Goal: Task Accomplishment & Management: Manage account settings

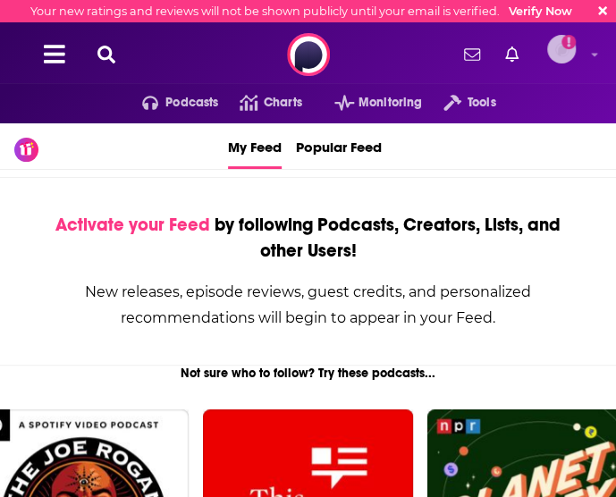
click at [567, 58] on img "Logged in as workman-publicity" at bounding box center [561, 49] width 29 height 29
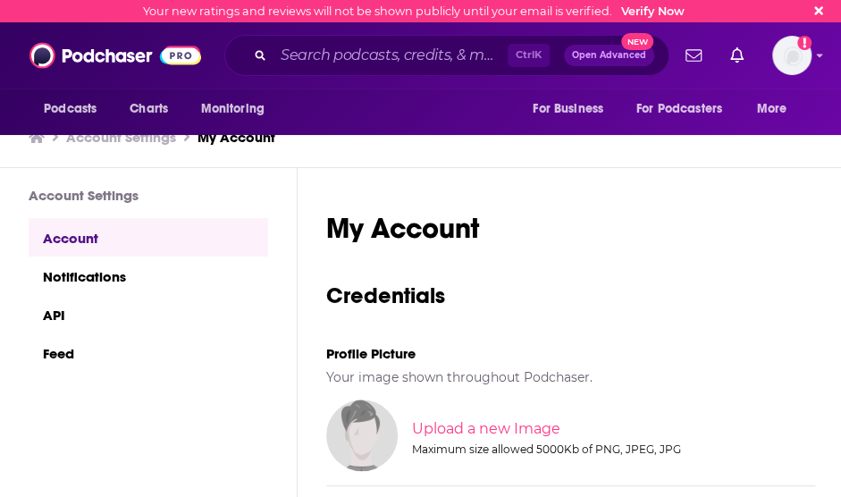
click at [615, 45] on span "New" at bounding box center [637, 41] width 32 height 17
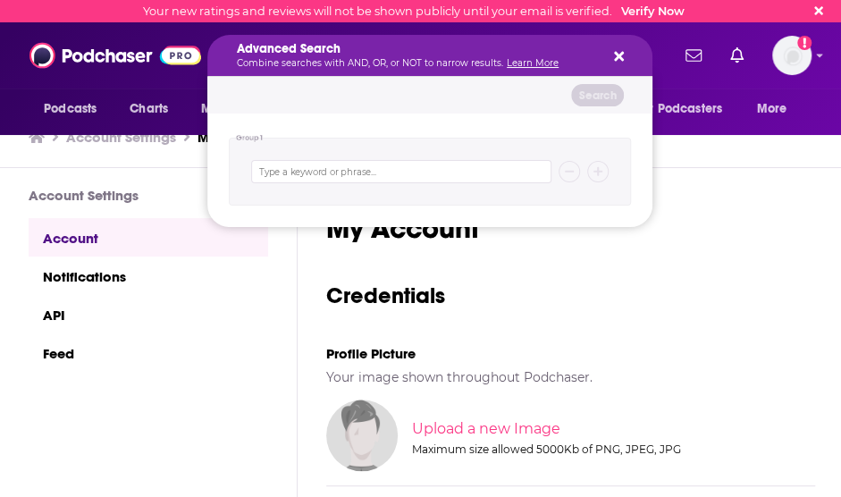
click at [615, 48] on div "Advanced Search Combine searches with AND, OR, or NOT to narrow results. Learn …" at bounding box center [429, 55] width 445 height 41
click at [615, 53] on icon "Search podcasts, credits, & more..." at bounding box center [619, 56] width 10 height 14
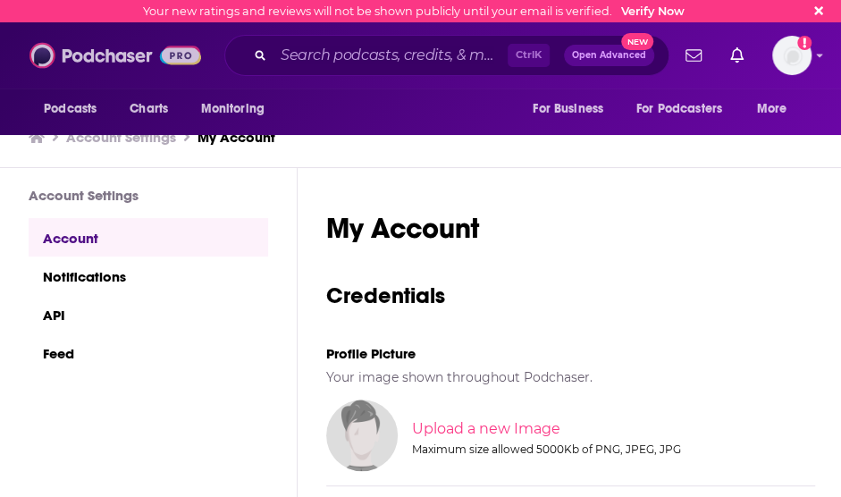
click at [173, 63] on img at bounding box center [115, 55] width 172 height 34
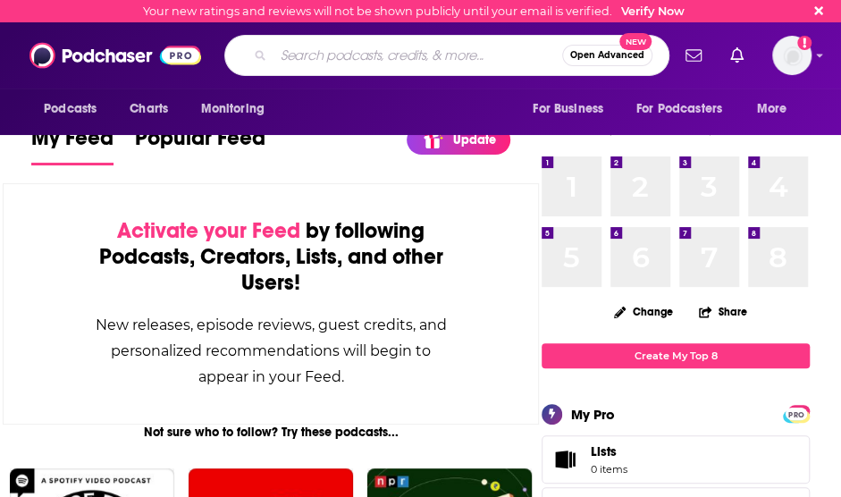
click at [290, 63] on input "Search podcasts, credits, & more..." at bounding box center [418, 55] width 289 height 29
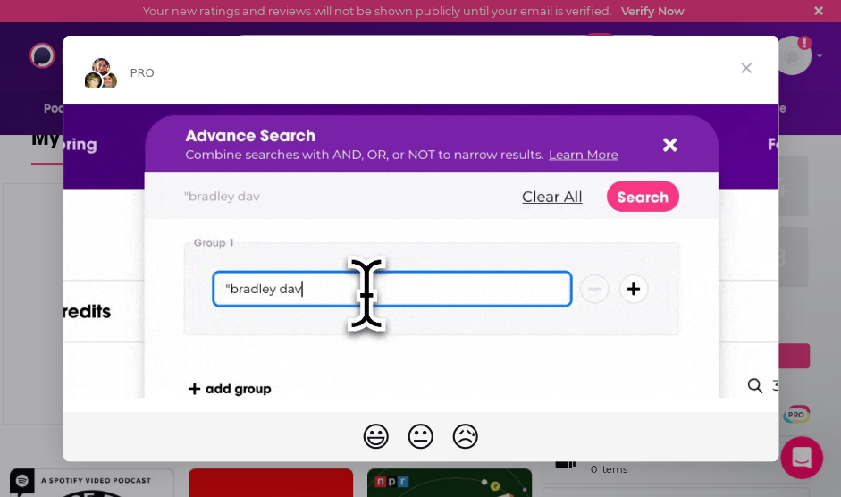
click at [615, 71] on span "Close" at bounding box center [746, 68] width 64 height 64
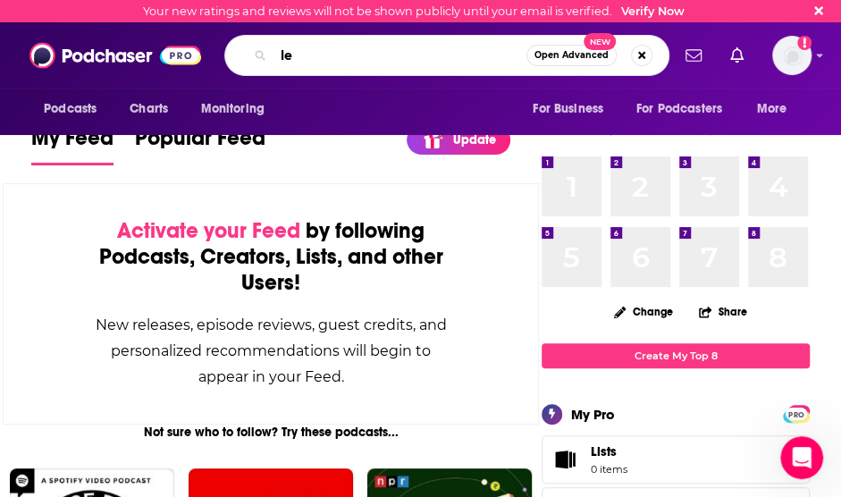
click at [361, 55] on input "le" at bounding box center [400, 55] width 253 height 29
type input "l"
type input "[PERSON_NAME]"
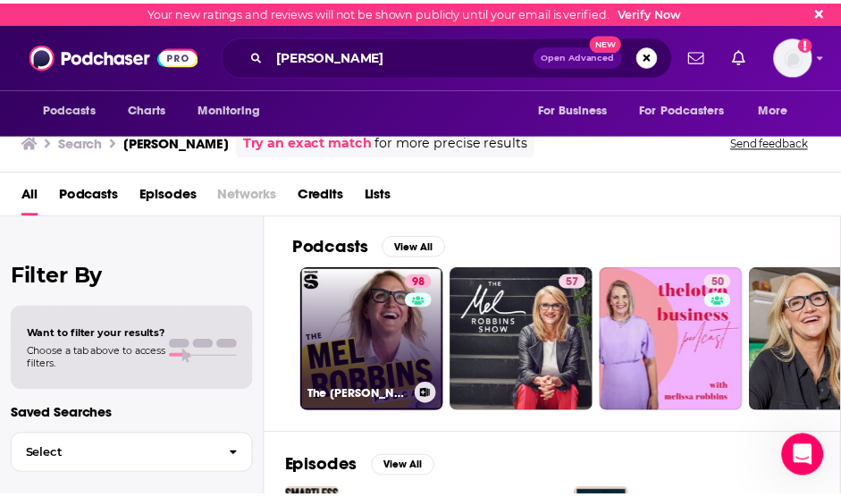
scroll to position [2, 0]
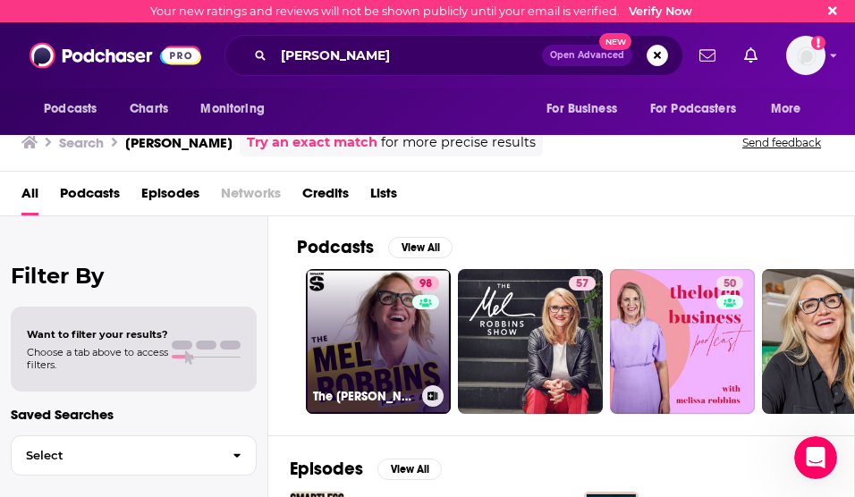
click at [350, 303] on link "98 The [PERSON_NAME] Podcast" at bounding box center [378, 341] width 145 height 145
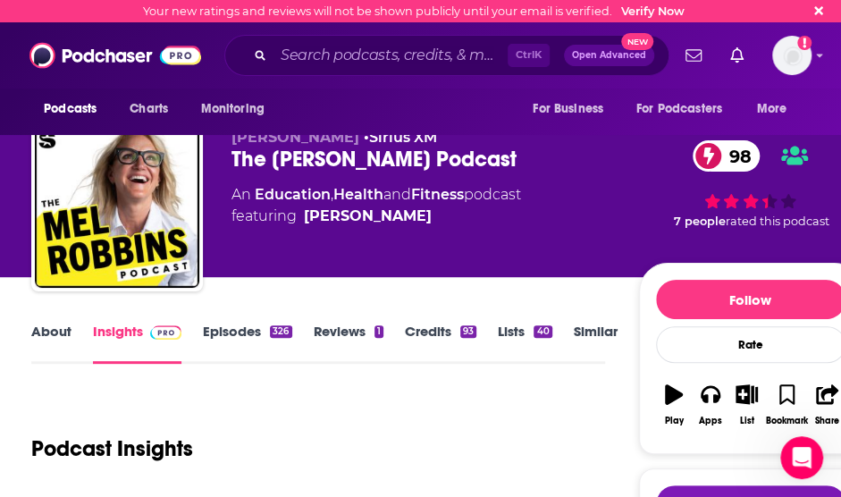
click at [615, 61] on div "Podcasts Charts Monitoring Ctrl K Open Advanced New For Business For Podcasters…" at bounding box center [420, 55] width 841 height 66
click at [615, 67] on div "Logged in as workman-publicity" at bounding box center [791, 55] width 39 height 39
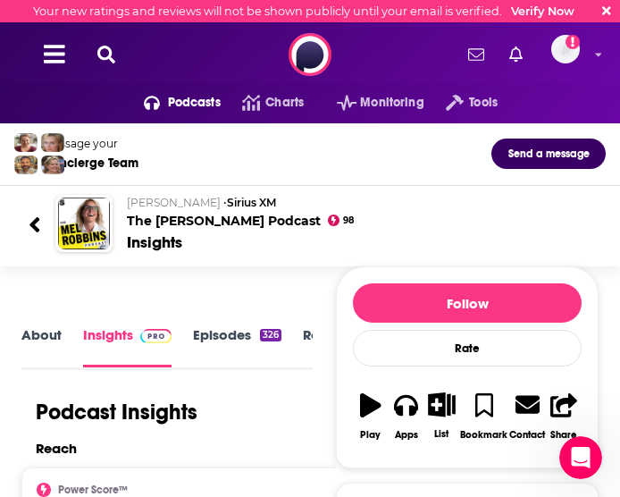
click at [338, 179] on div "Message your Concierge Team Send a message" at bounding box center [310, 154] width 620 height 63
drag, startPoint x: 0, startPoint y: 315, endPoint x: 14, endPoint y: 315, distance: 14.3
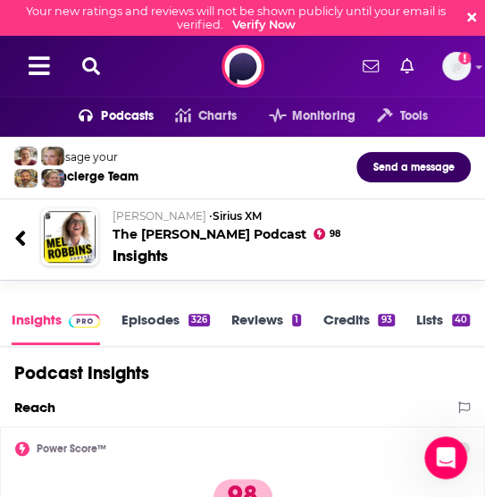
click at [215, 171] on div "Message your Concierge Team Send a message" at bounding box center [242, 167] width 485 height 41
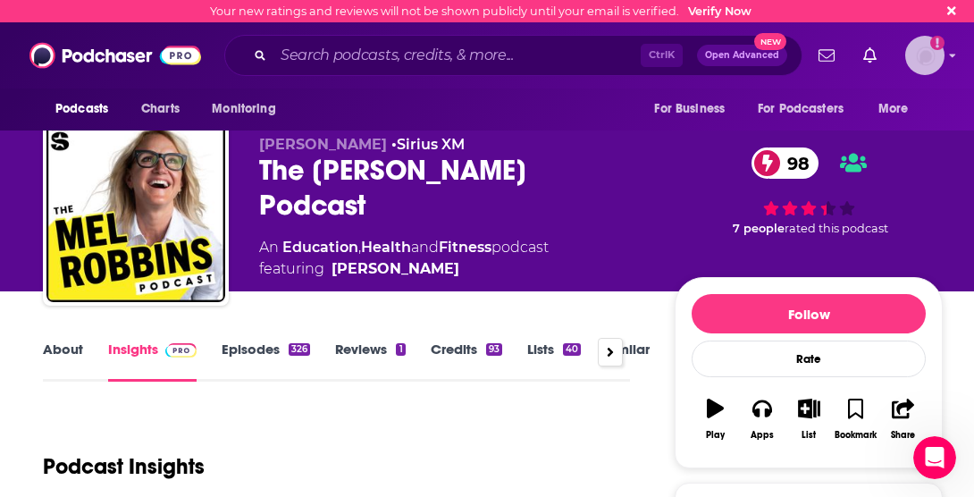
click at [615, 62] on img "Logged in as workman-publicity" at bounding box center [925, 55] width 39 height 39
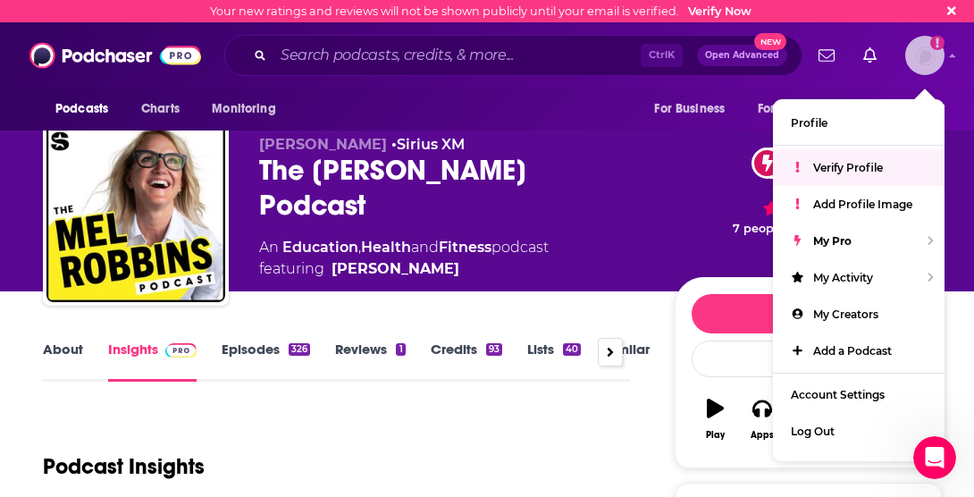
click at [615, 164] on span "Verify Profile" at bounding box center [848, 167] width 70 height 13
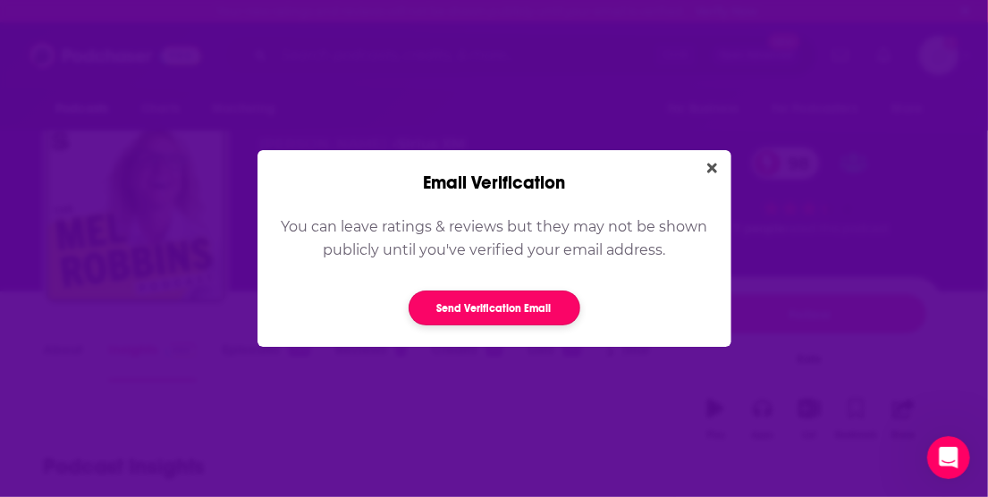
click at [484, 303] on button "Send Verification Email" at bounding box center [495, 308] width 172 height 35
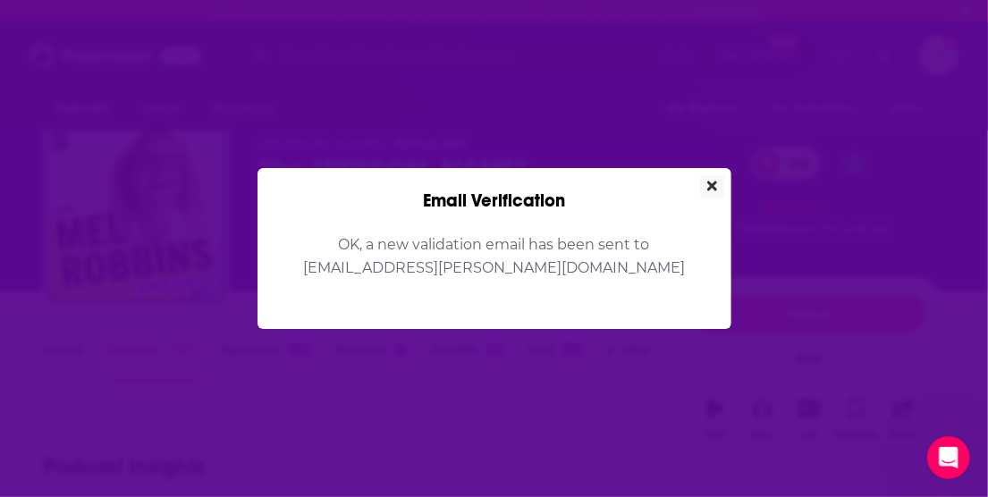
click at [615, 182] on icon "Close" at bounding box center [712, 186] width 10 height 10
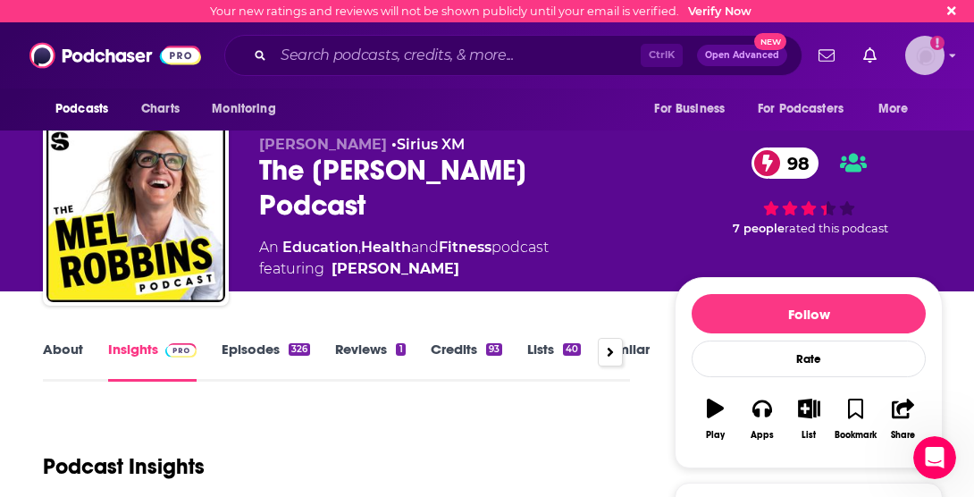
click at [615, 66] on img "Logged in as workman-publicity" at bounding box center [925, 55] width 39 height 39
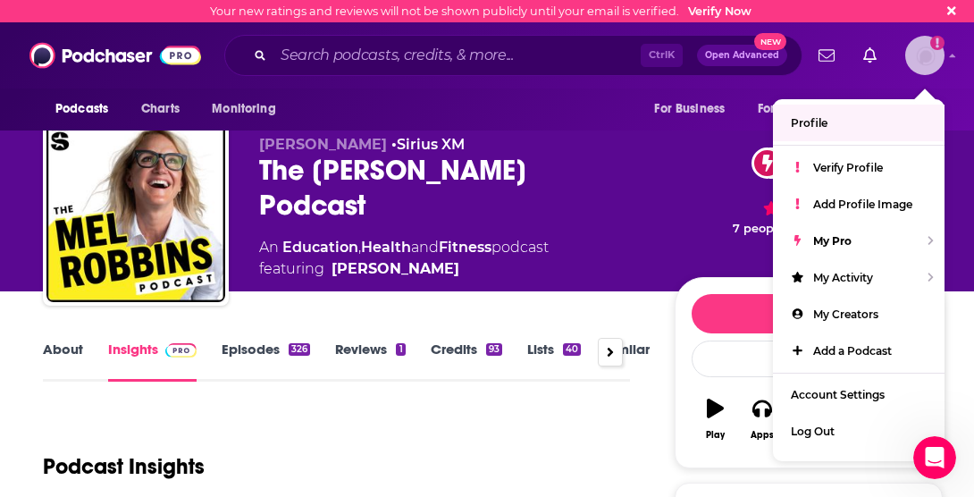
click at [615, 124] on span "Profile" at bounding box center [809, 122] width 37 height 13
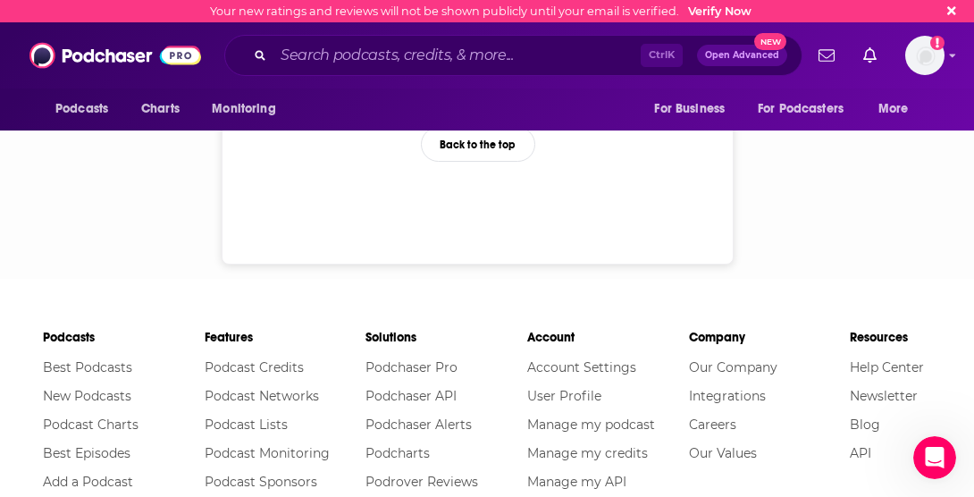
scroll to position [851, 0]
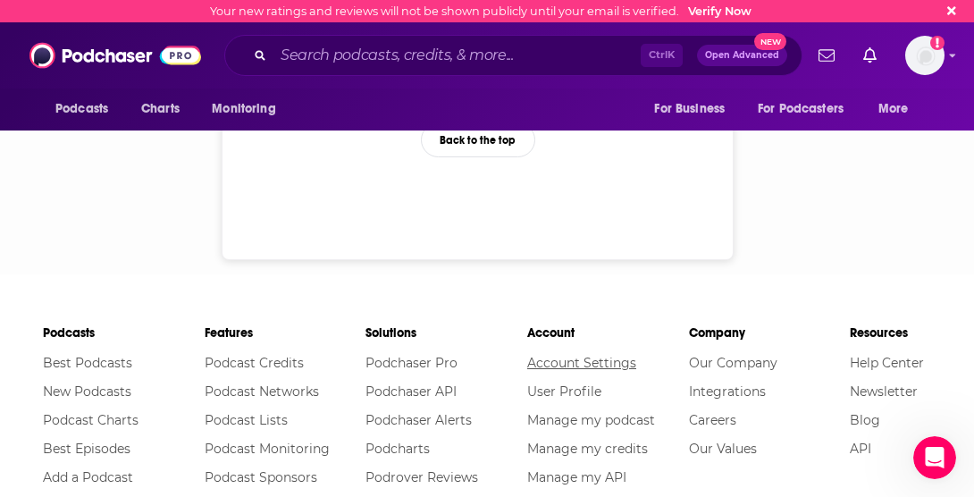
click at [527, 356] on link "Account Settings" at bounding box center [581, 363] width 109 height 16
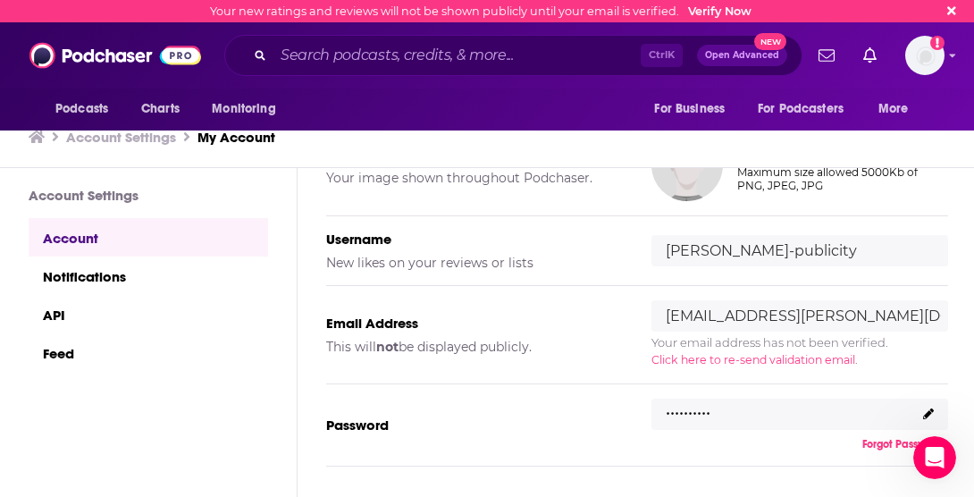
scroll to position [247, 0]
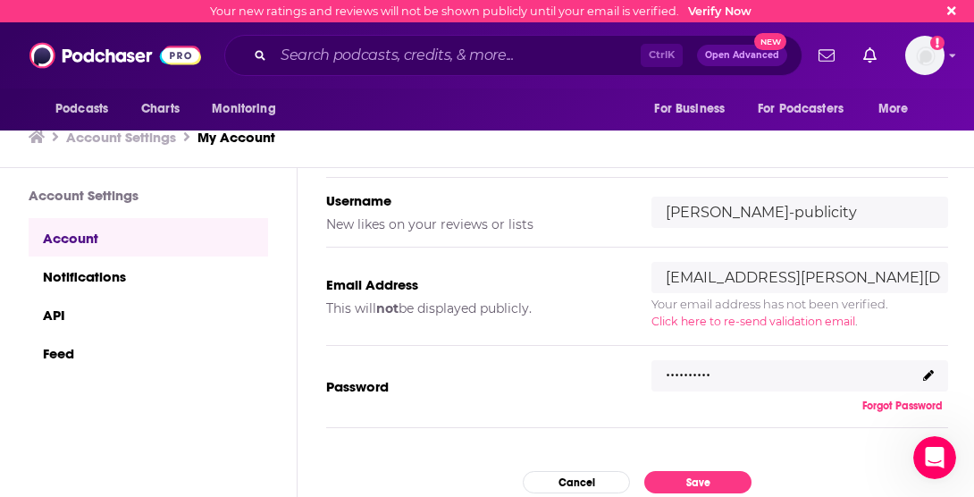
click at [615, 375] on div ".........." at bounding box center [800, 376] width 297 height 32
click at [615, 375] on p ".........." at bounding box center [688, 369] width 45 height 26
drag, startPoint x: 690, startPoint y: 375, endPoint x: 758, endPoint y: 375, distance: 67.9
click at [615, 375] on div ".........." at bounding box center [800, 376] width 297 height 32
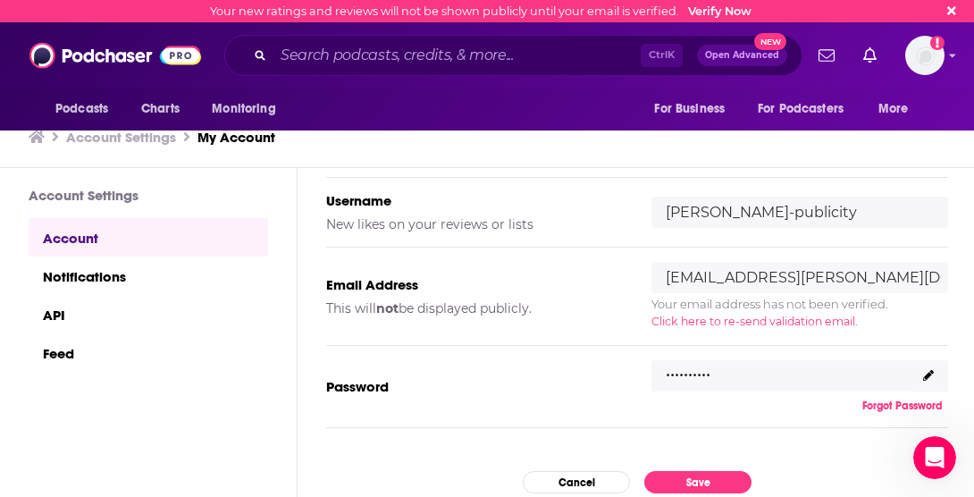
click at [615, 372] on icon at bounding box center [928, 375] width 11 height 11
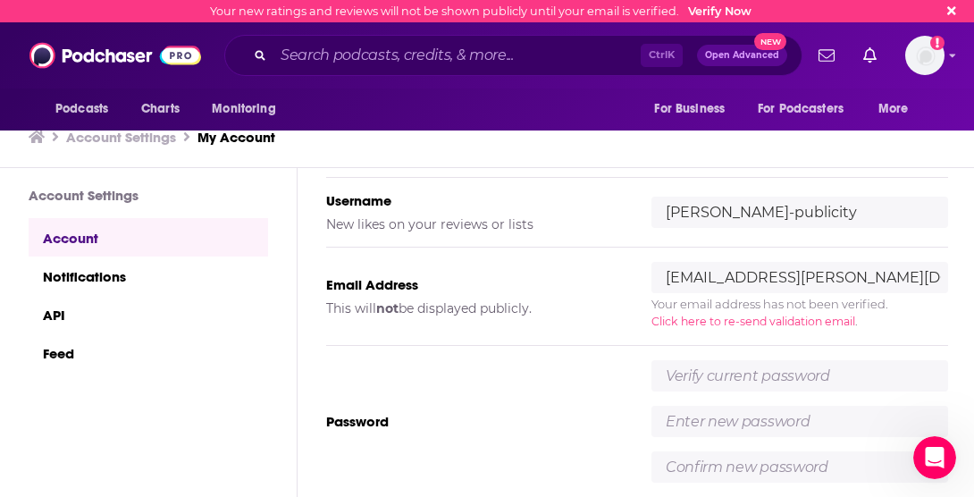
click at [547, 386] on div "Password" at bounding box center [637, 422] width 622 height 152
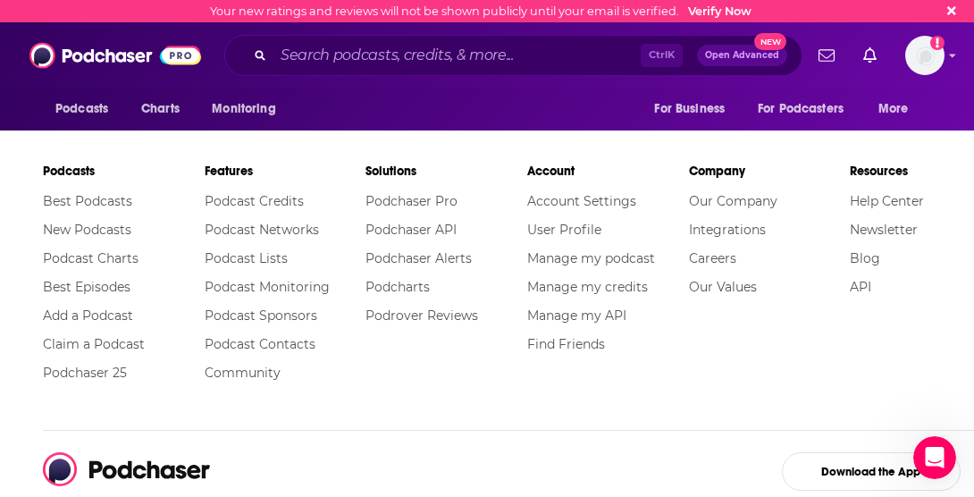
scroll to position [941, 0]
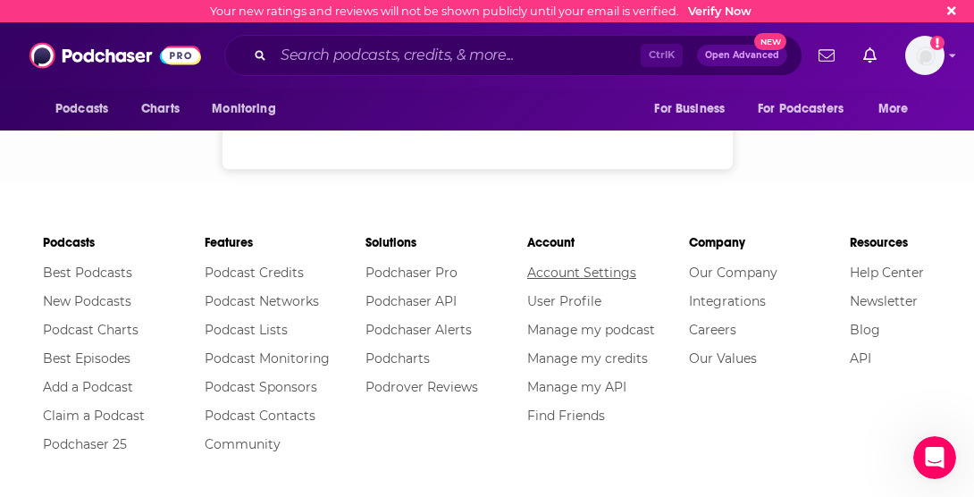
click at [527, 265] on link "Account Settings" at bounding box center [581, 273] width 109 height 16
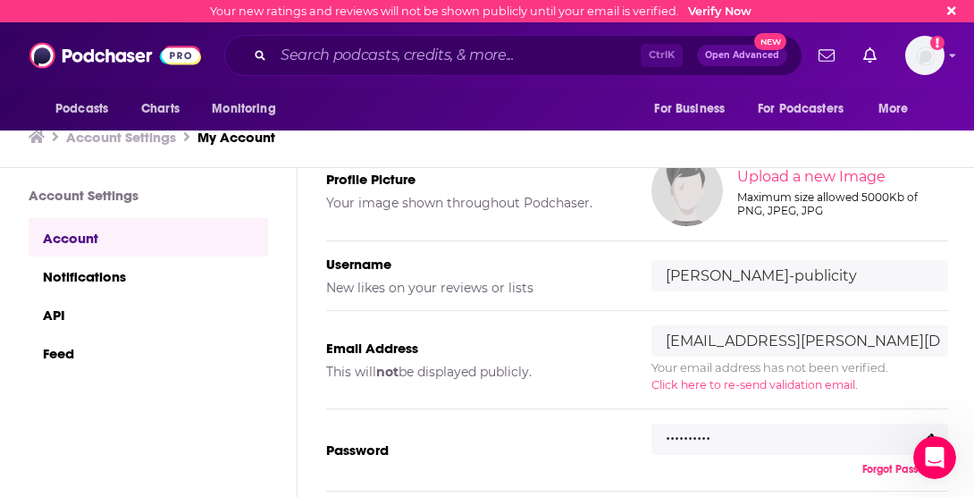
scroll to position [162, 0]
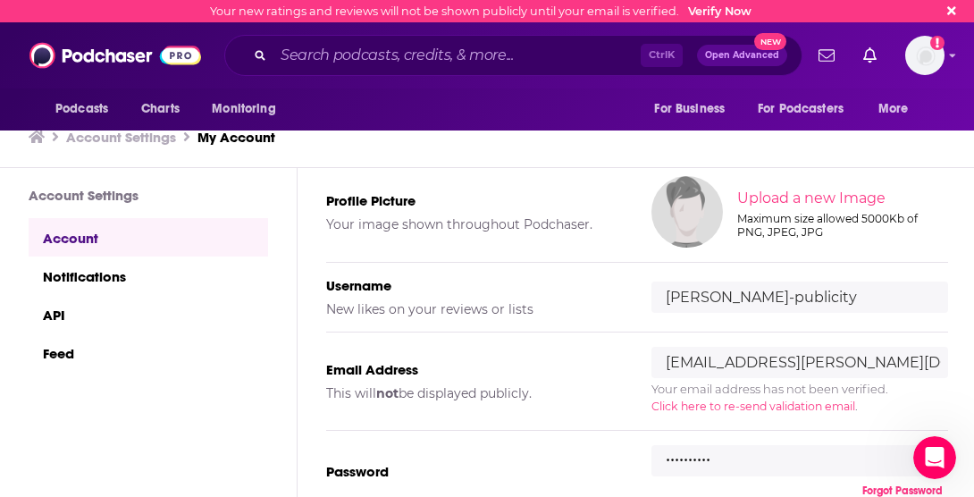
click at [615, 296] on input "[PERSON_NAME]-publicity" at bounding box center [800, 297] width 297 height 31
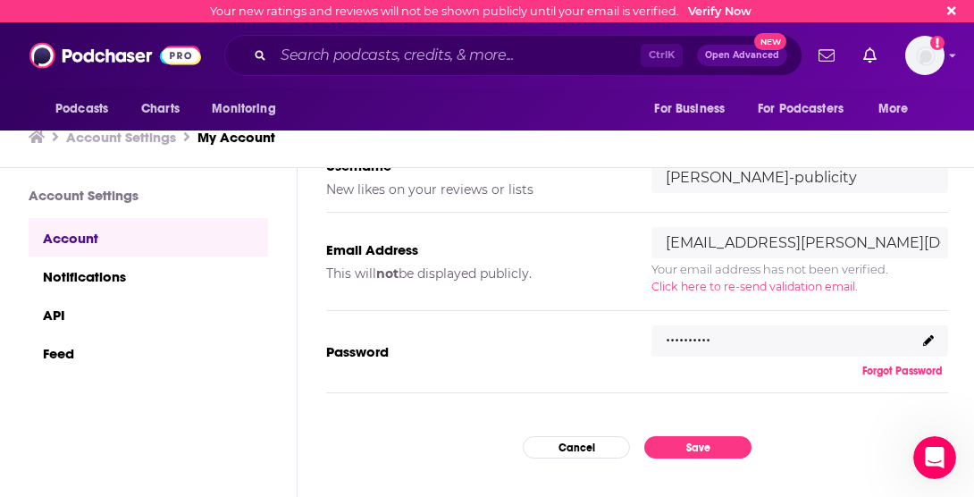
click at [615, 368] on button "Forgot Password" at bounding box center [902, 371] width 91 height 14
click at [615, 230] on div "My Account Credentials Profile Picture Your image shown throughout Podchaser. U…" at bounding box center [637, 79] width 679 height 329
click at [615, 289] on span "Click here to re-send validation email" at bounding box center [754, 286] width 204 height 13
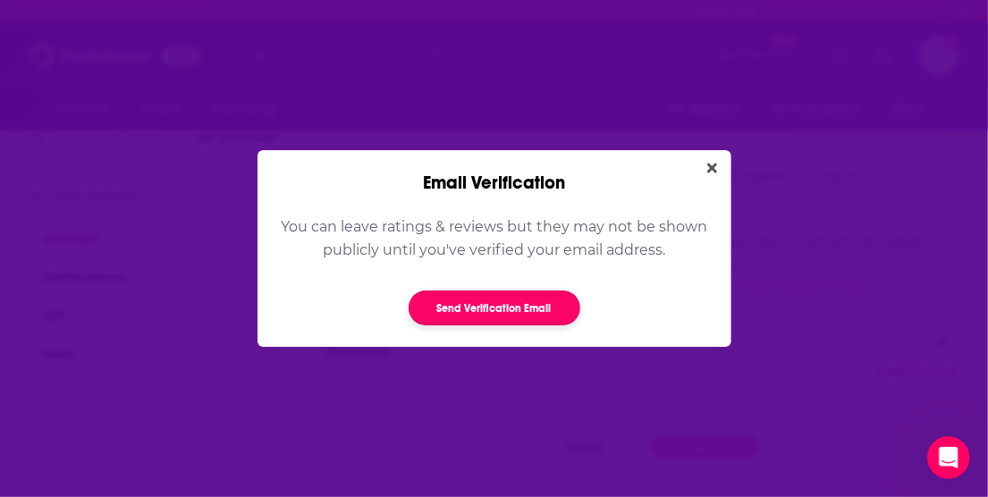
click at [459, 303] on button "Send Verification Email" at bounding box center [495, 308] width 172 height 35
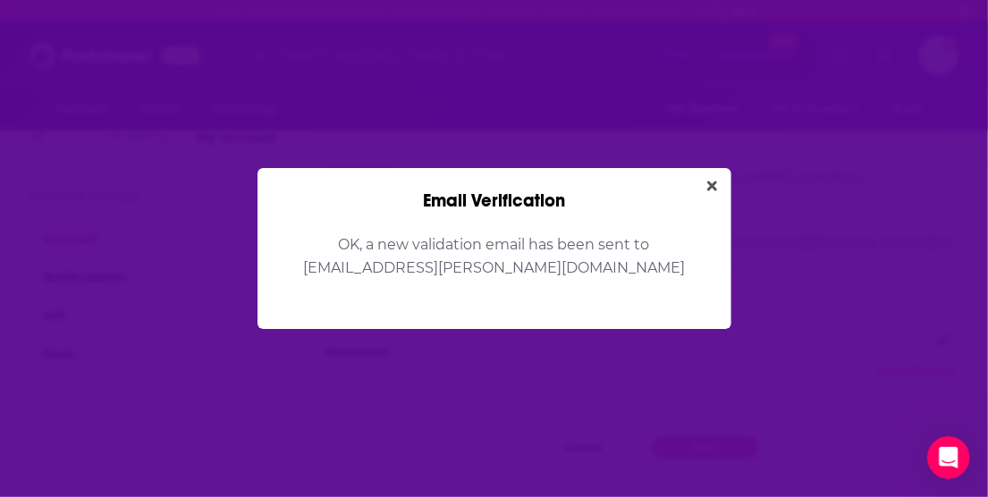
click at [143, 317] on div "Email Verification OK, a new validation email has been sent to [EMAIL_ADDRESS][…" at bounding box center [494, 248] width 988 height 497
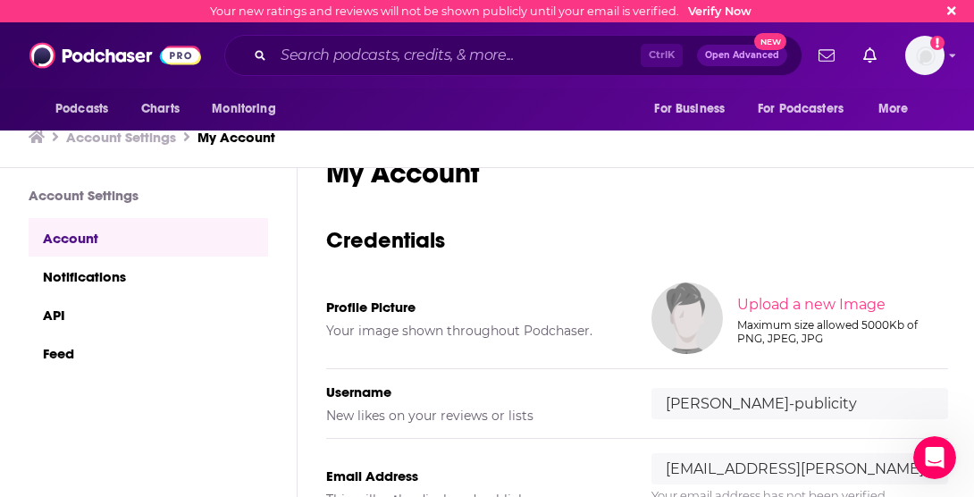
scroll to position [0, 0]
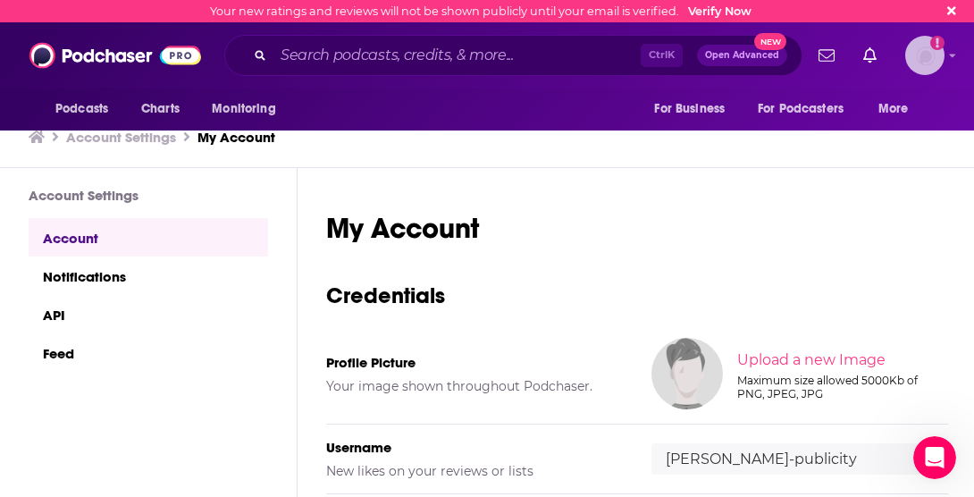
click at [615, 63] on div "Logged in as workman-publicity" at bounding box center [925, 55] width 39 height 39
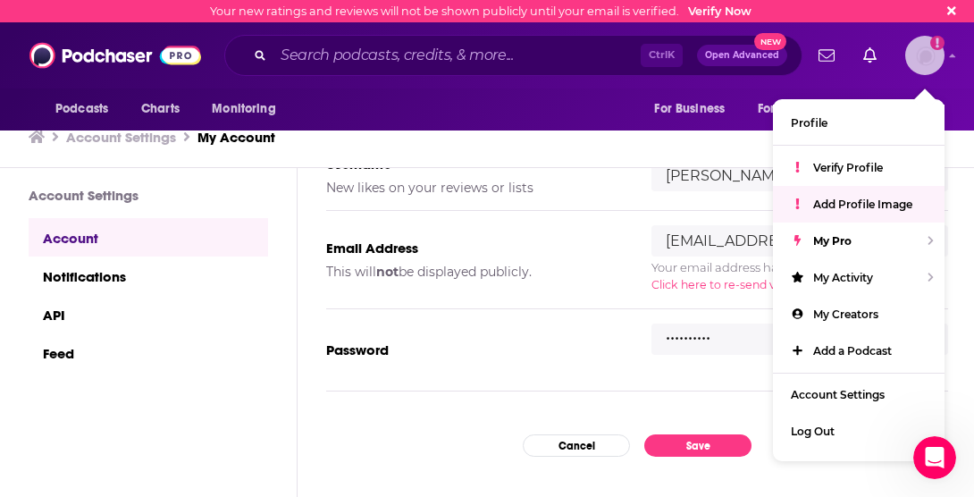
scroll to position [308, 0]
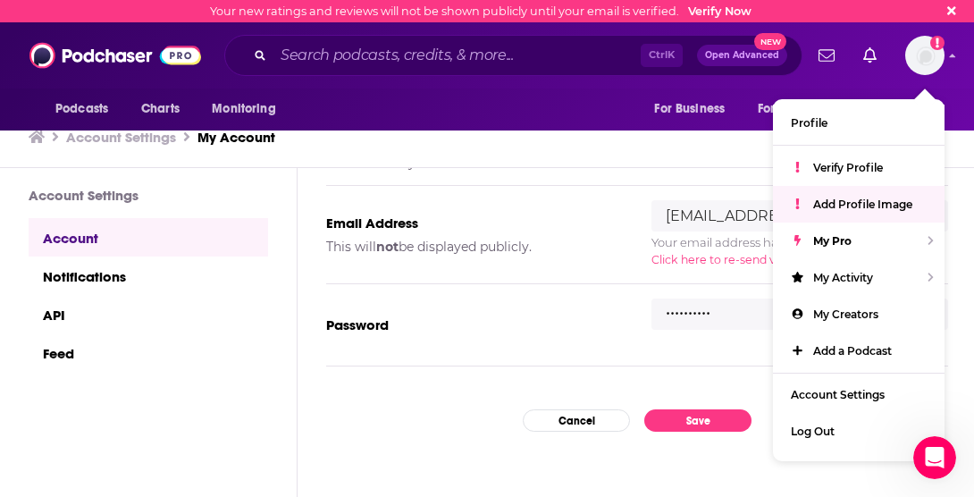
click at [615, 314] on p ".........." at bounding box center [688, 307] width 45 height 26
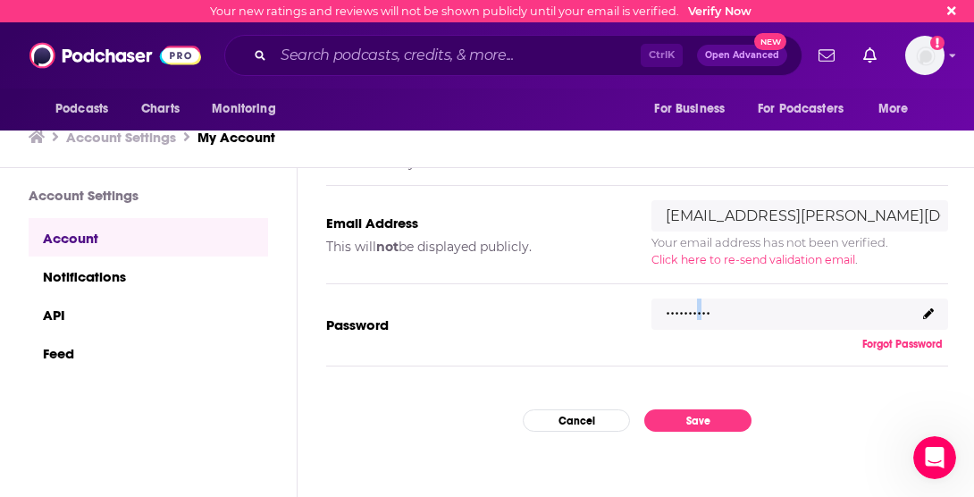
click at [615, 314] on p ".........." at bounding box center [688, 307] width 45 height 26
copy div ".........."
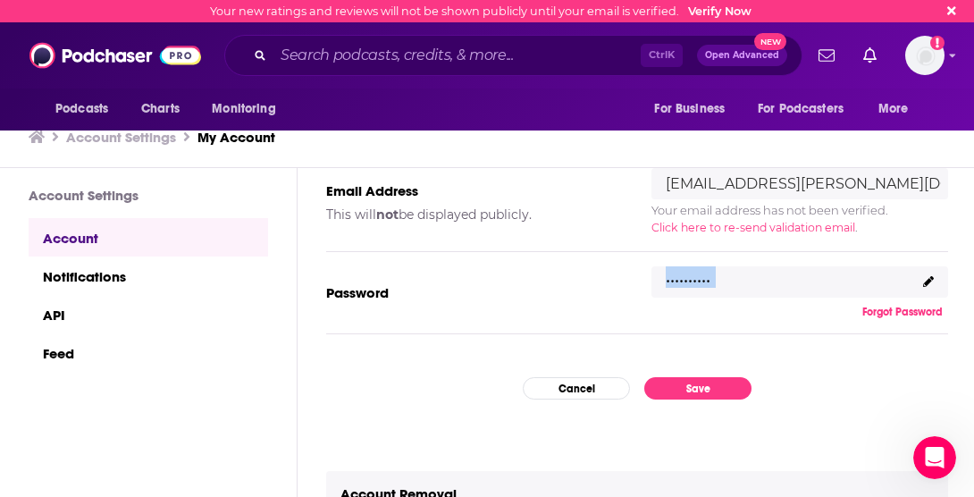
scroll to position [342, 0]
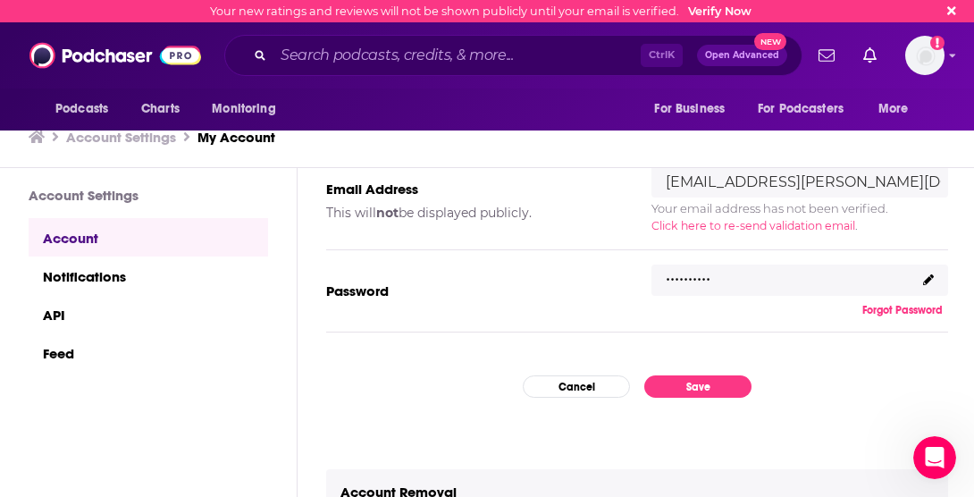
click at [510, 246] on div "Email Address This will not be displayed publicly. [PERSON_NAME][EMAIL_ADDRESS]…" at bounding box center [637, 201] width 622 height 98
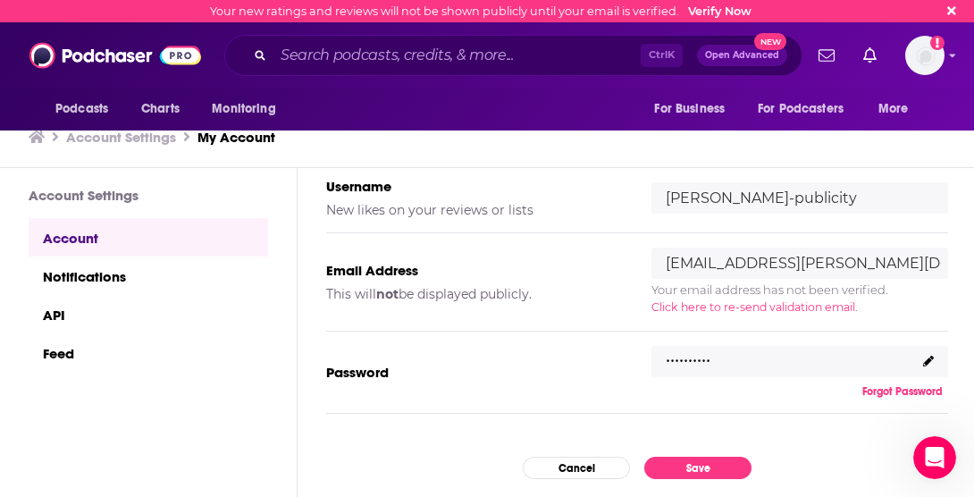
scroll to position [260, 0]
click at [615, 72] on img "Logged in as workman-publicity" at bounding box center [925, 55] width 39 height 39
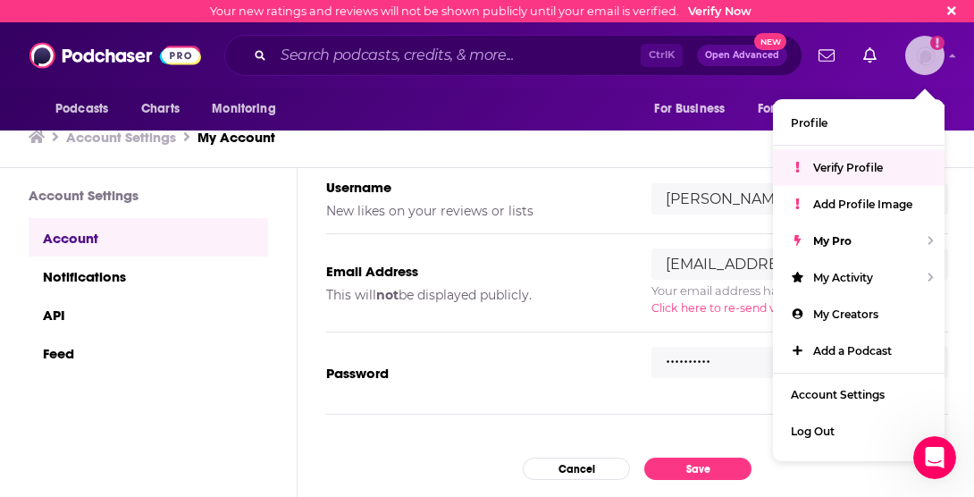
click at [615, 164] on span "Verify Profile" at bounding box center [848, 167] width 70 height 13
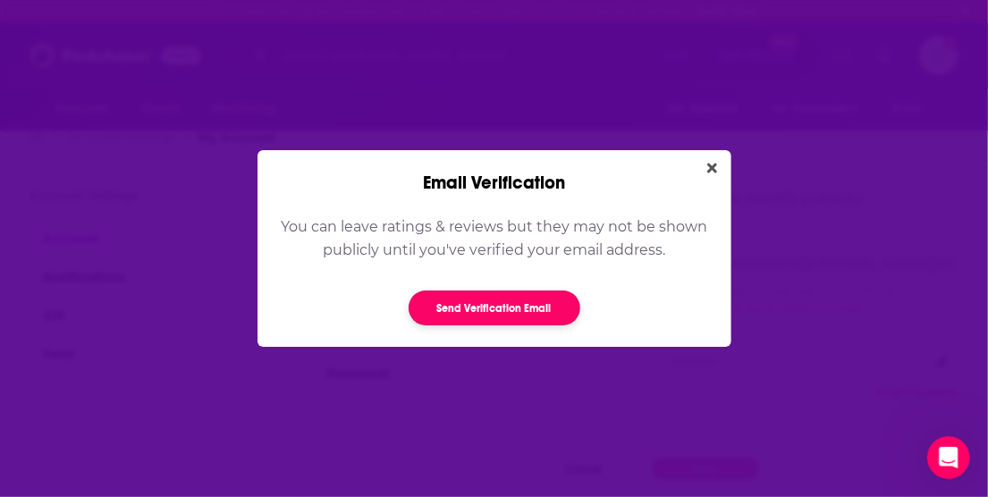
click at [488, 301] on button "Send Verification Email" at bounding box center [495, 308] width 172 height 35
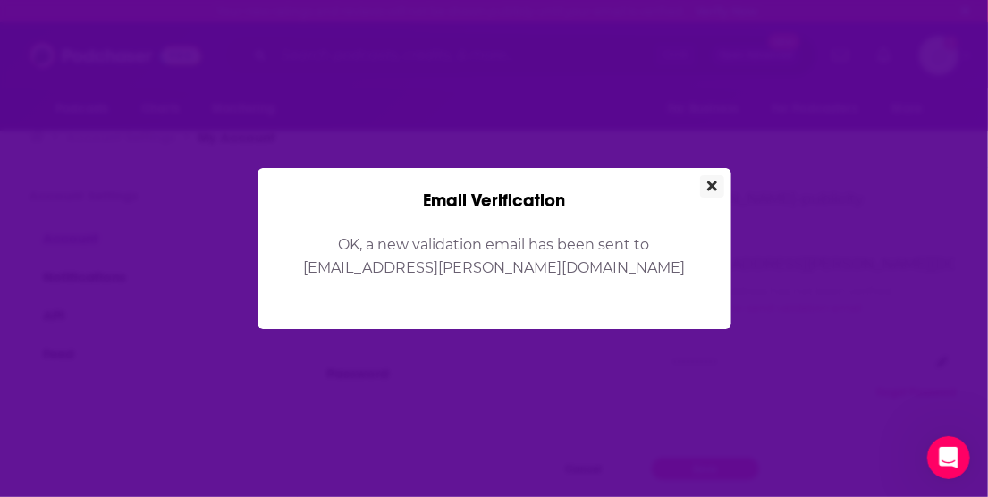
click at [615, 179] on icon "Close" at bounding box center [712, 186] width 10 height 14
